Goal: Navigation & Orientation: Find specific page/section

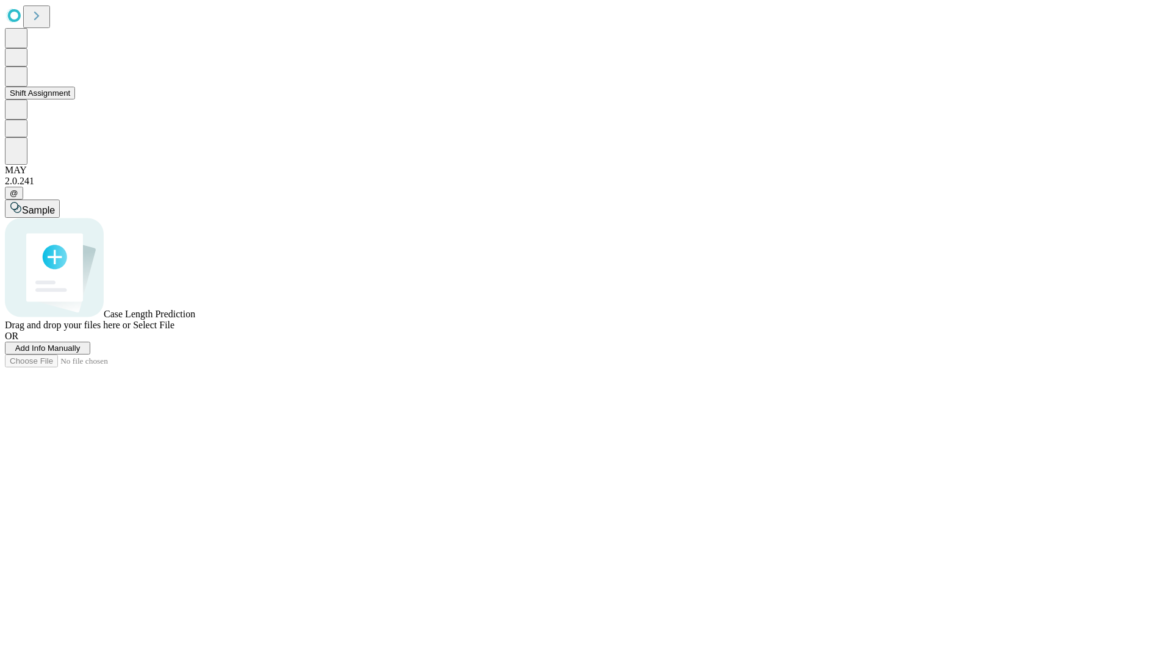
click at [75, 99] on button "Shift Assignment" at bounding box center [40, 93] width 70 height 13
